Goal: Task Accomplishment & Management: Manage account settings

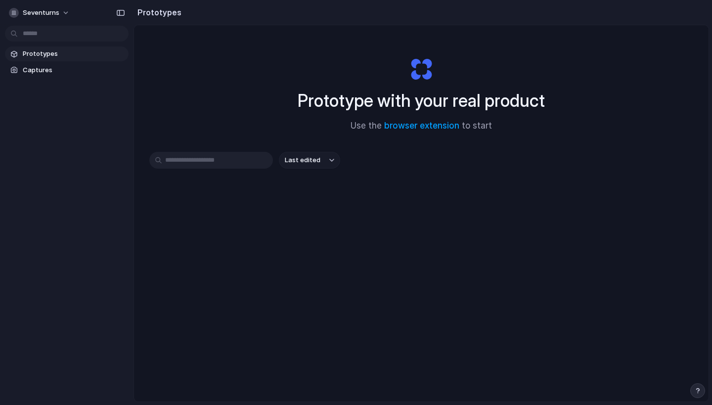
click at [696, 387] on div "button" at bounding box center [697, 390] width 7 height 7
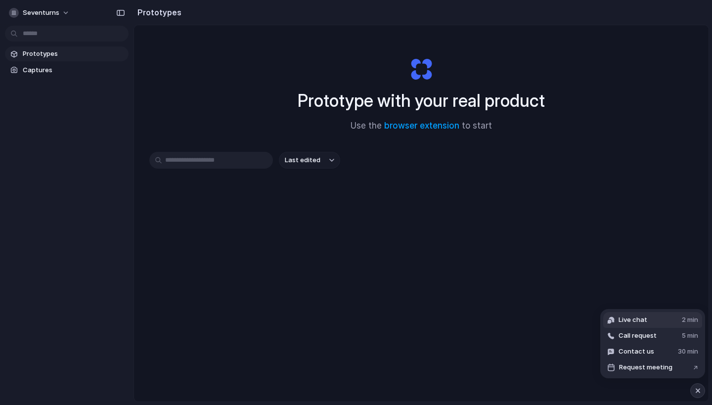
click at [657, 323] on button "Live chat 2 min" at bounding box center [652, 320] width 99 height 16
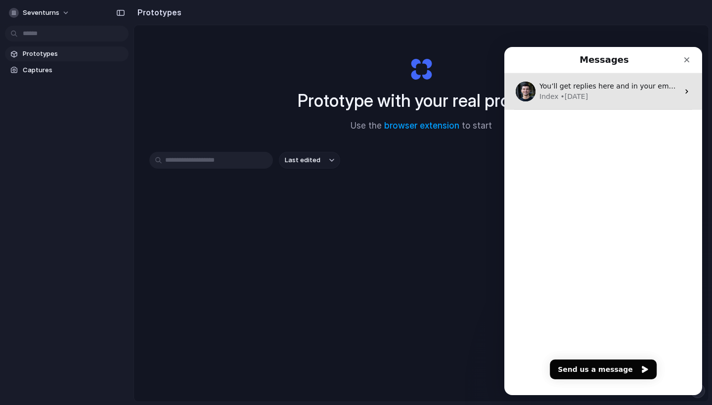
click at [629, 102] on div "You’ll get replies here and in your email: ✉️ [PERSON_NAME][EMAIL_ADDRESS][DOMA…" at bounding box center [603, 91] width 198 height 37
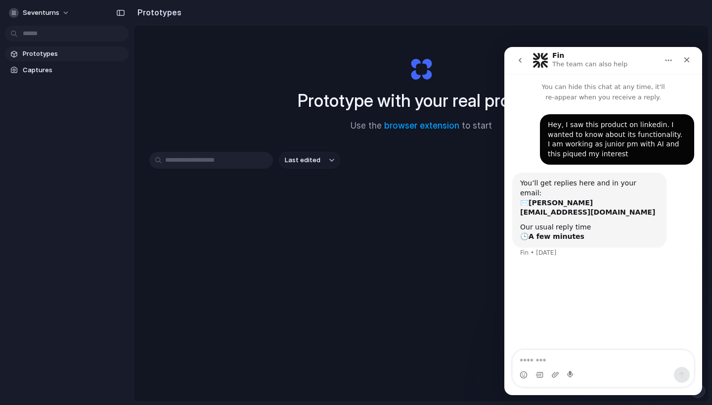
click at [318, 211] on div "Last edited" at bounding box center [421, 195] width 544 height 87
click at [29, 76] on link "Captures" at bounding box center [67, 70] width 124 height 15
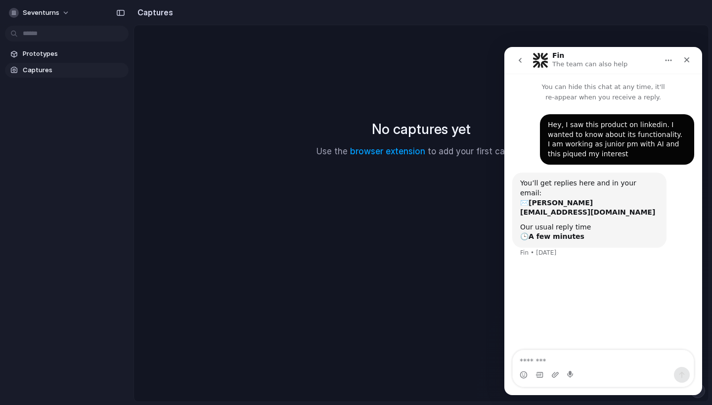
click at [349, 105] on div "No captures yet Use the browser extension to add your first capture" at bounding box center [421, 138] width 551 height 203
click at [685, 60] on icon "Close" at bounding box center [687, 60] width 8 height 8
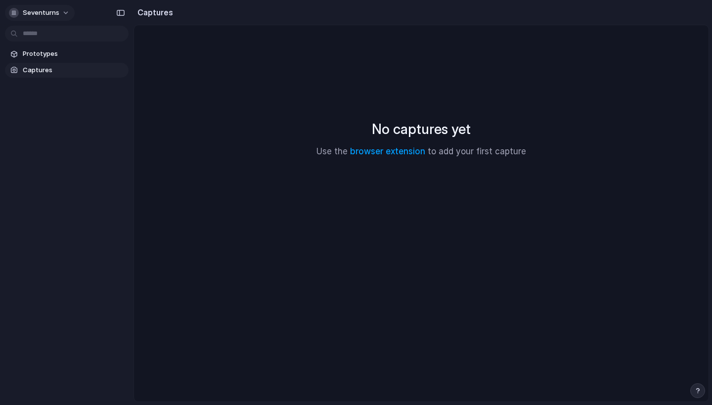
click at [52, 16] on span "seventurns" at bounding box center [41, 13] width 37 height 10
click at [62, 86] on li "Sign out" at bounding box center [48, 83] width 82 height 16
